Goal: Transaction & Acquisition: Purchase product/service

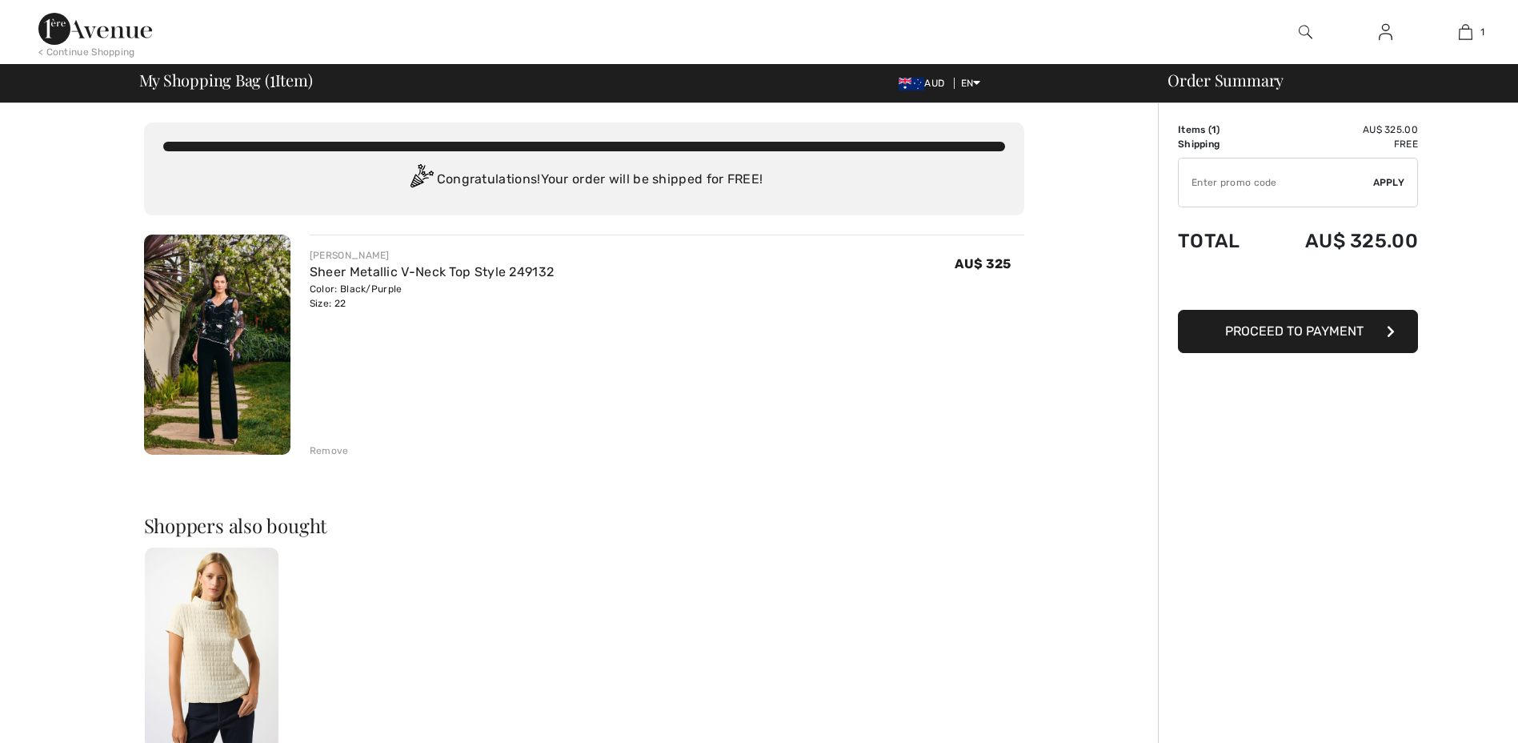
click at [1246, 181] on input "TEXT" at bounding box center [1276, 182] width 194 height 48
click at [1211, 175] on input "TEXT" at bounding box center [1276, 182] width 194 height 48
type input "SALEAVENUE"
click at [1392, 176] on span "Apply" at bounding box center [1389, 182] width 32 height 14
click at [1270, 332] on span "Proceed to Payment" at bounding box center [1294, 330] width 138 height 15
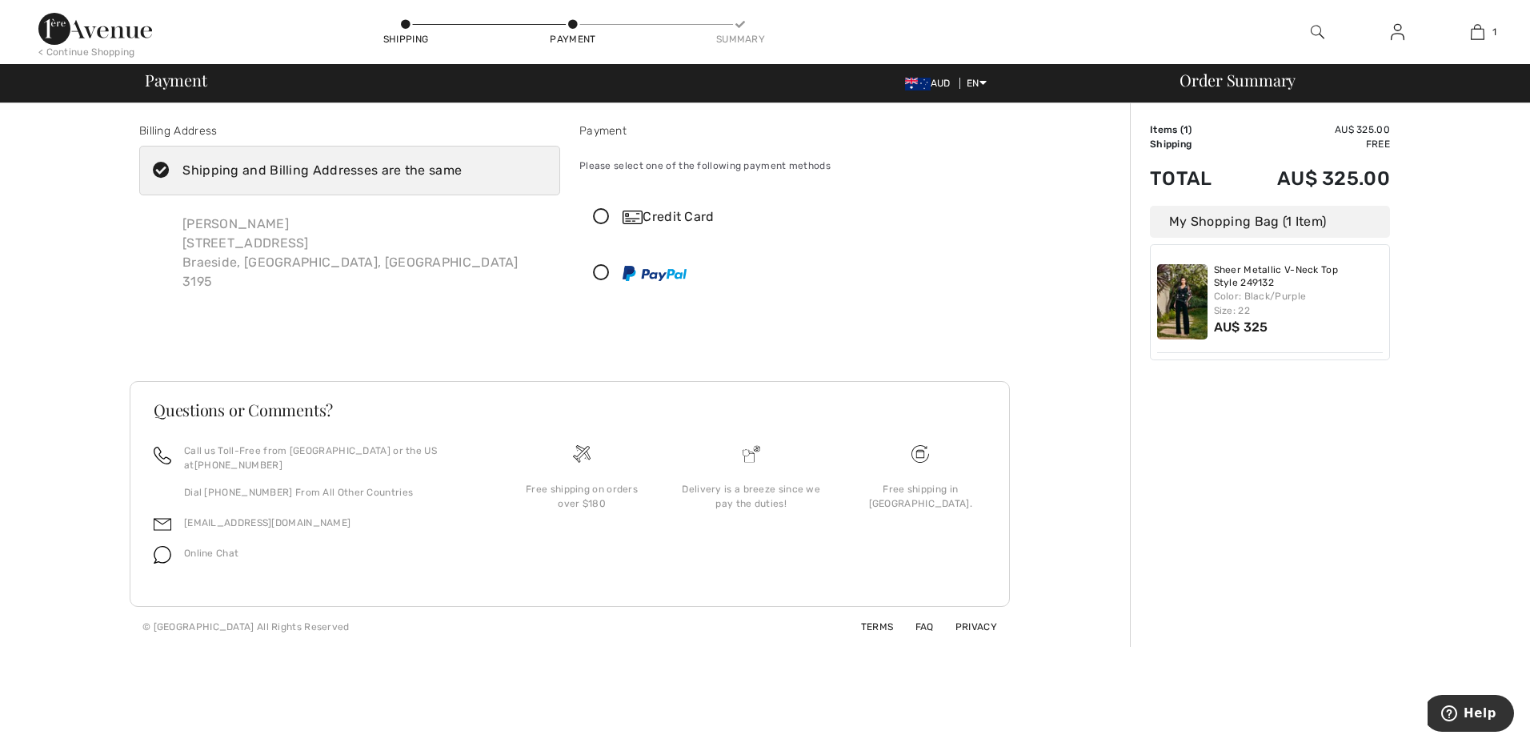
click at [607, 214] on icon at bounding box center [601, 217] width 42 height 17
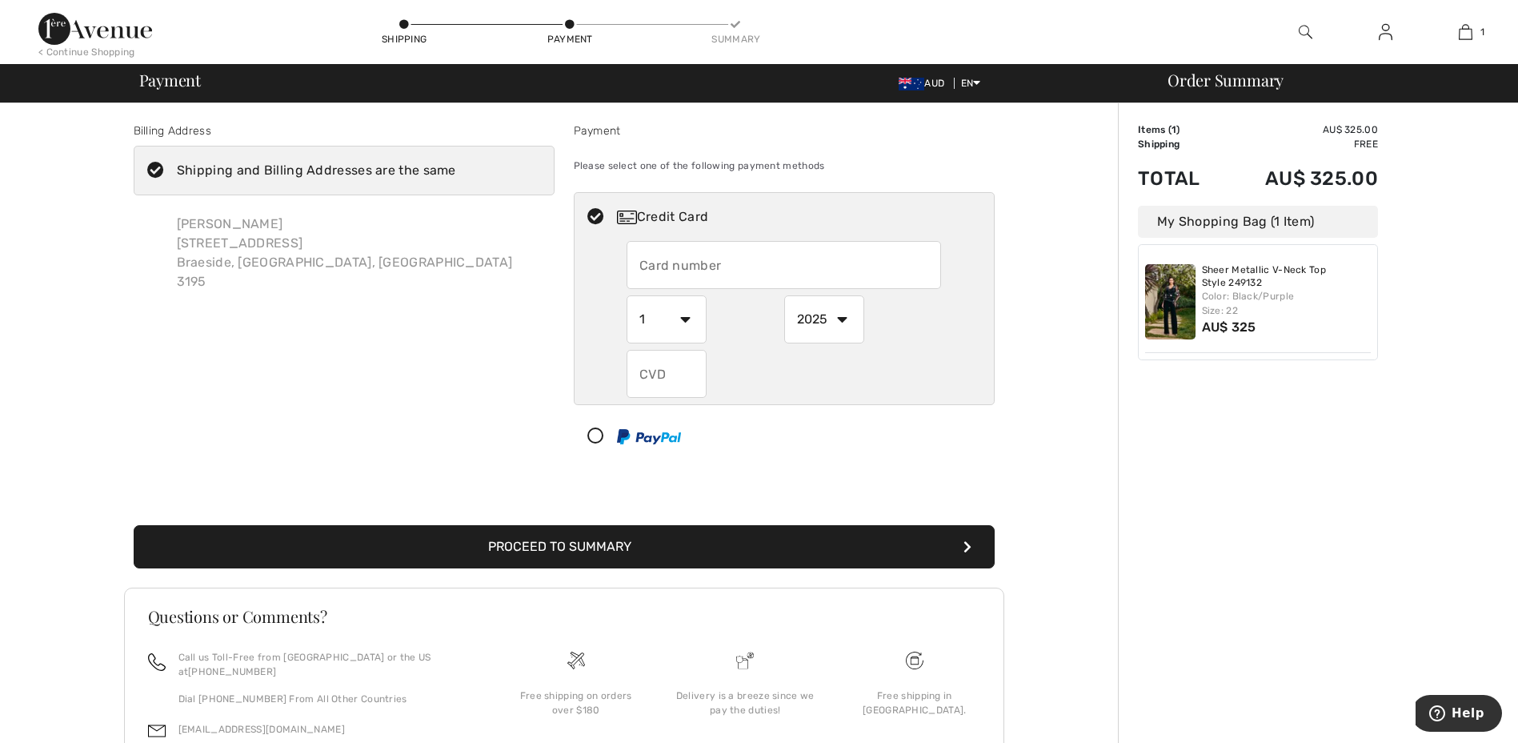
click at [692, 252] on input "text" at bounding box center [784, 265] width 315 height 48
type input "5163610243704309"
select select "3"
select select "2028"
